Goal: Information Seeking & Learning: Learn about a topic

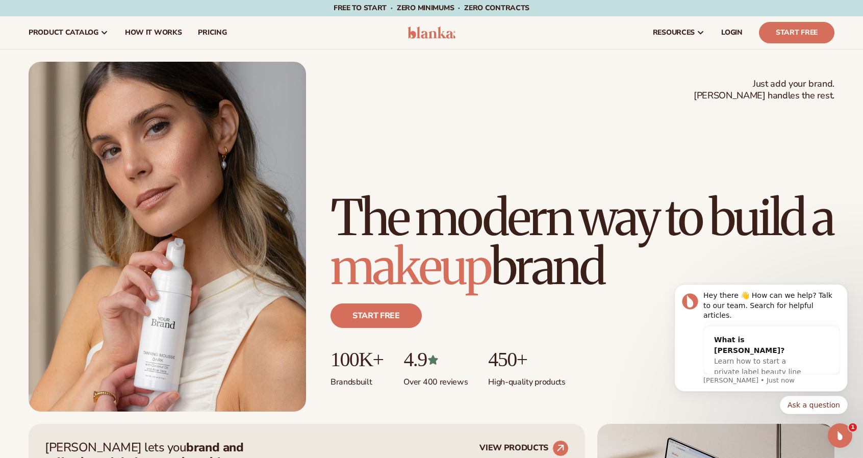
drag, startPoint x: 340, startPoint y: 162, endPoint x: 624, endPoint y: 268, distance: 302.5
click at [628, 264] on h1 "The modern way to build a makeup brand" at bounding box center [583, 242] width 504 height 98
click at [621, 271] on h1 "The modern way to build a makeup brand" at bounding box center [583, 242] width 504 height 98
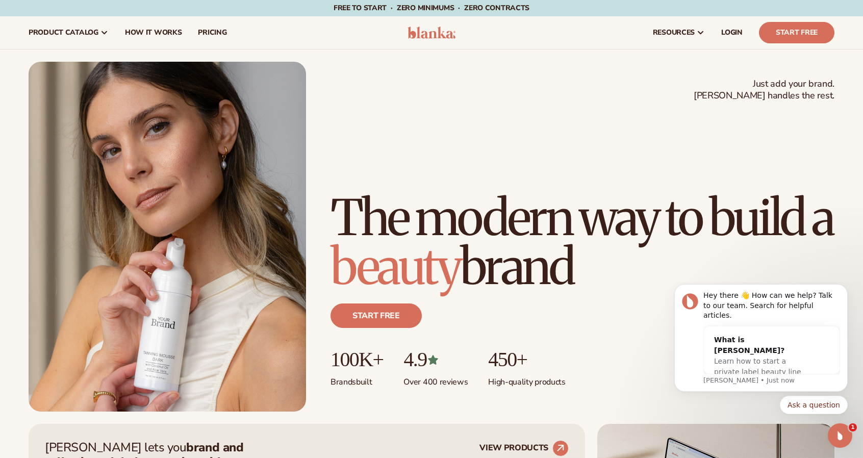
drag, startPoint x: 613, startPoint y: 278, endPoint x: 311, endPoint y: 163, distance: 323.4
click at [311, 163] on div "Just add your brand. Blanka handles the rest. beauty,skin care,wellness,makeup …" at bounding box center [432, 237] width 806 height 350
click at [354, 193] on h1 "The modern way to build a beauty brand" at bounding box center [583, 242] width 504 height 98
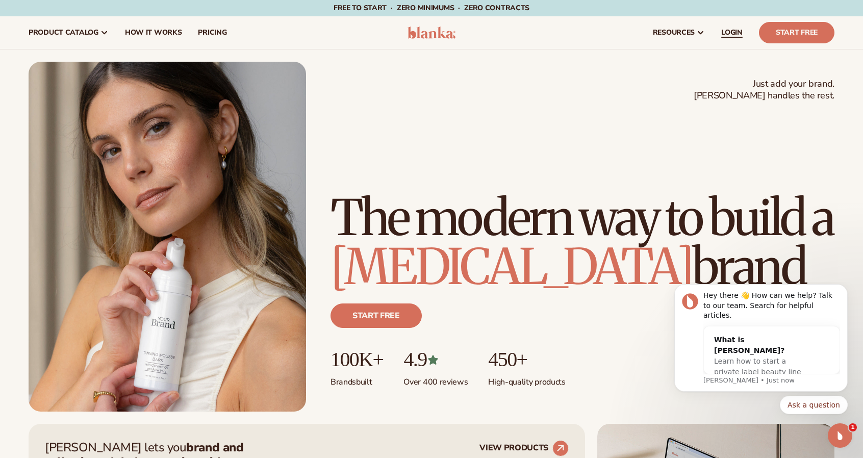
click at [736, 39] on link "LOGIN" at bounding box center [732, 32] width 38 height 33
